Goal: Task Accomplishment & Management: Use online tool/utility

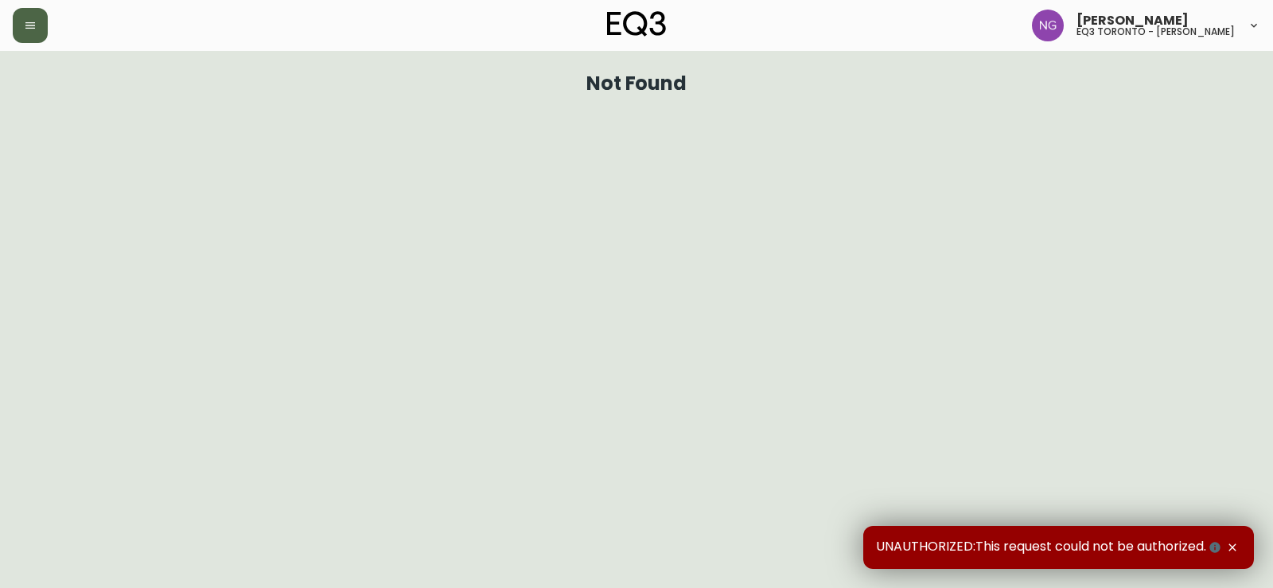
click at [41, 18] on button "button" at bounding box center [30, 25] width 35 height 35
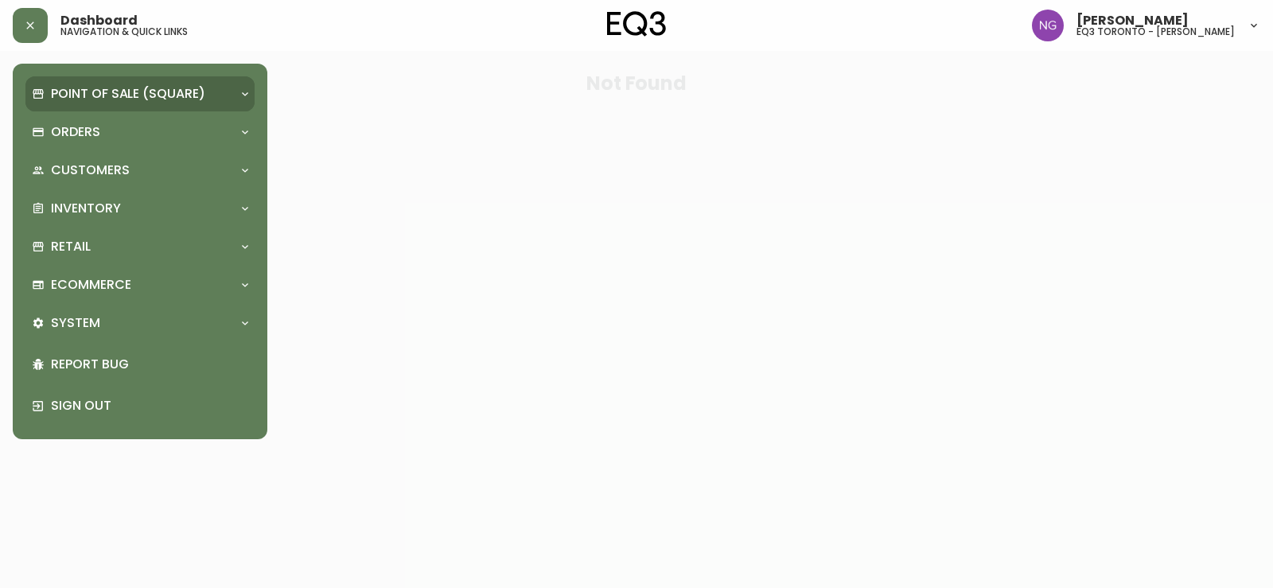
click at [132, 78] on div "Point of Sale (Square)" at bounding box center [139, 93] width 229 height 35
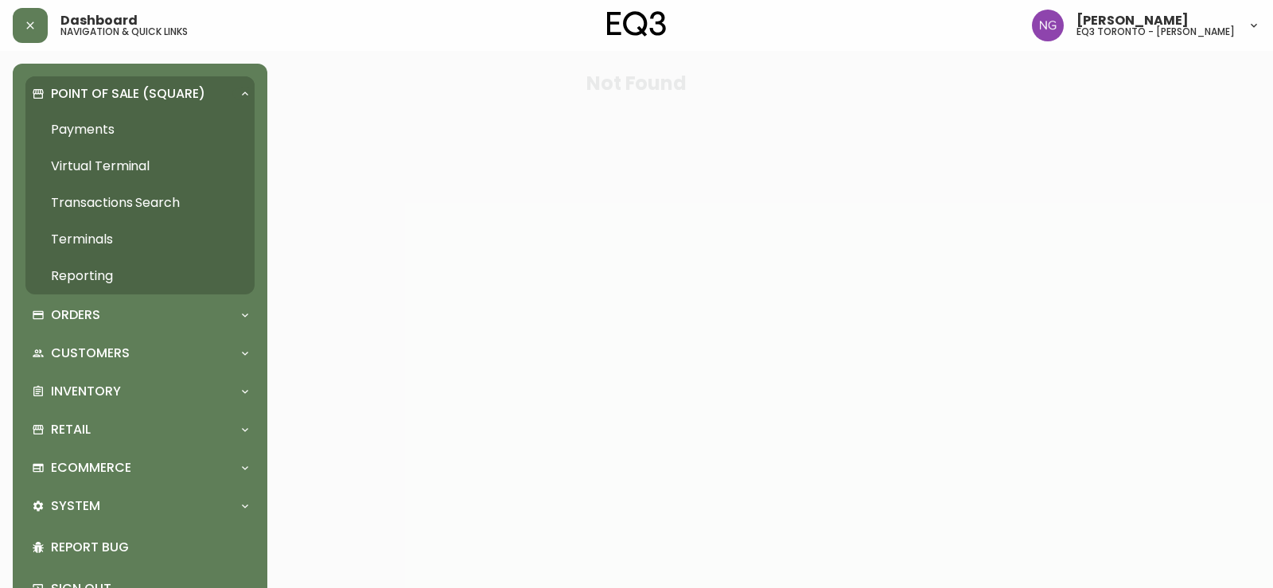
click at [146, 410] on div "Point of Sale (Square) Payments Virtual Terminal Transactions Search Terminals …" at bounding box center [139, 342] width 229 height 533
drag, startPoint x: 136, startPoint y: 395, endPoint x: 137, endPoint y: 418, distance: 22.3
click at [136, 394] on div "Inventory" at bounding box center [132, 391] width 200 height 17
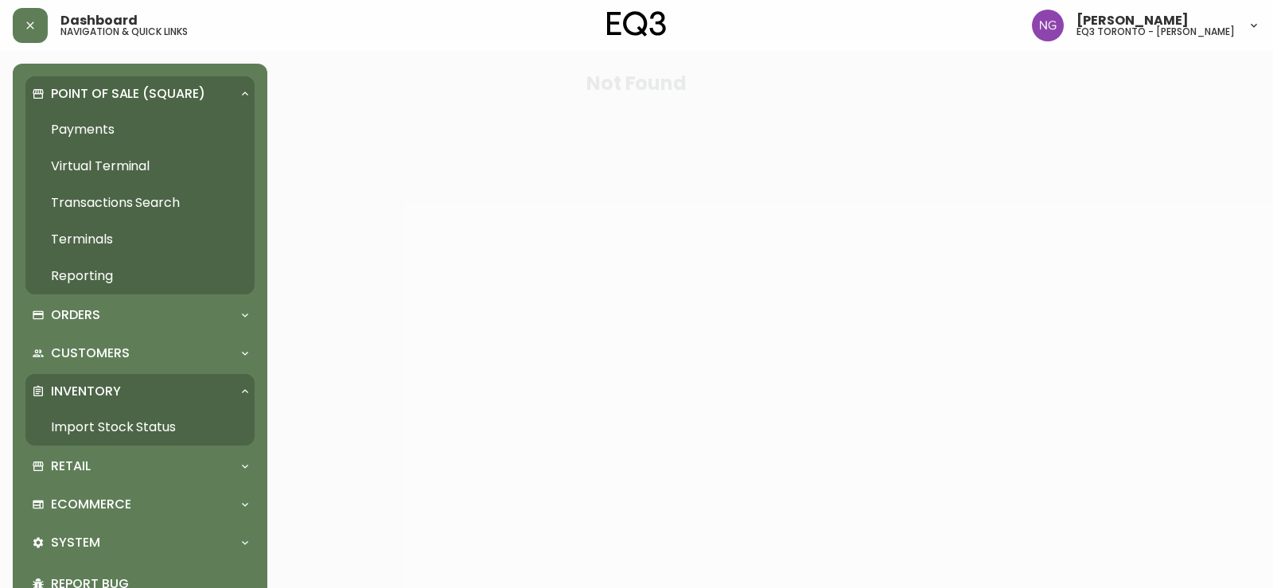
click at [135, 429] on link "Import Stock Status" at bounding box center [139, 427] width 229 height 37
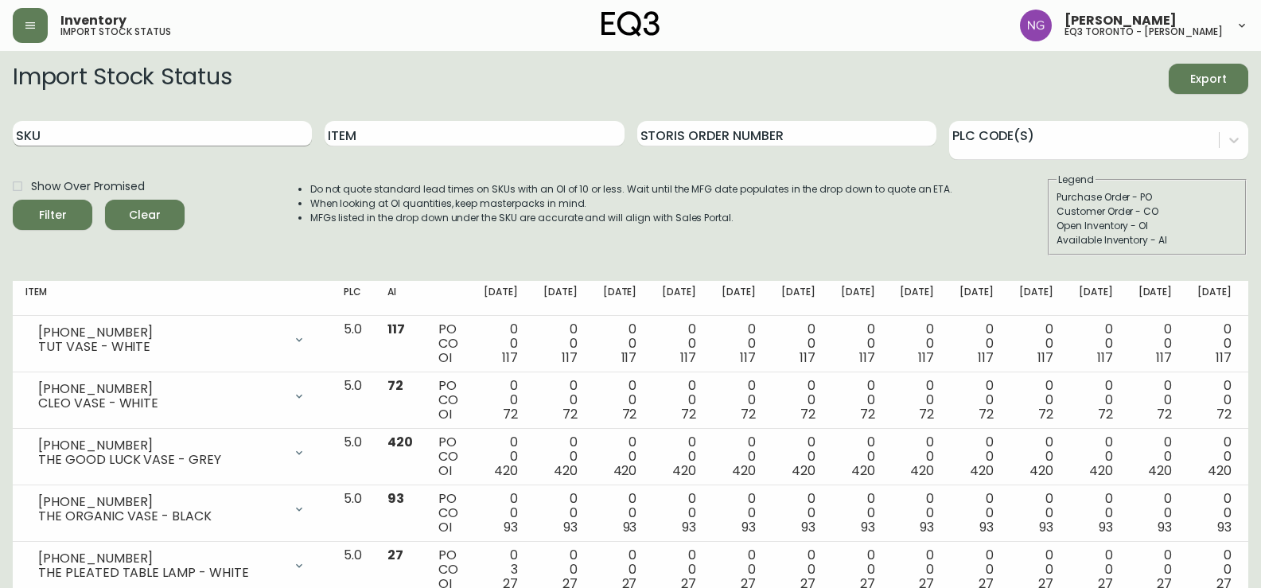
click at [98, 140] on input "SKU" at bounding box center [162, 133] width 299 height 25
paste input "3020-625-16-A"
click at [13, 200] on button "Filter" at bounding box center [53, 215] width 80 height 30
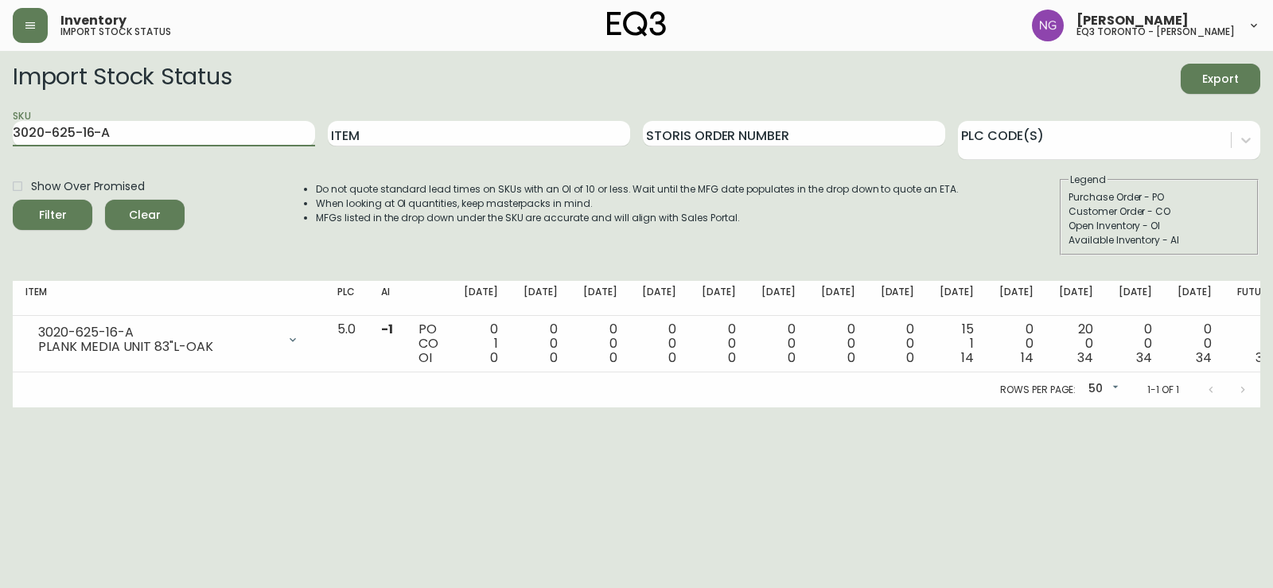
drag, startPoint x: 134, startPoint y: 128, endPoint x: 0, endPoint y: 84, distance: 141.4
click at [0, 84] on main "Import Stock Status Export SKU 3020-625-16-A Item Storis Order Number PLC Code(…" at bounding box center [636, 229] width 1273 height 356
paste input "30-16-B"
type input "3020-630-16-B"
click at [13, 200] on button "Filter" at bounding box center [53, 215] width 80 height 30
